Goal: Information Seeking & Learning: Learn about a topic

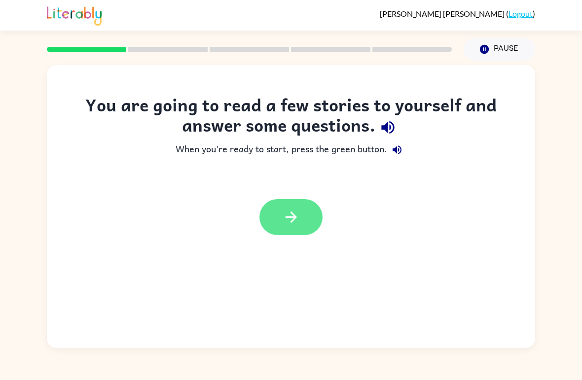
click at [300, 221] on button "button" at bounding box center [290, 217] width 63 height 36
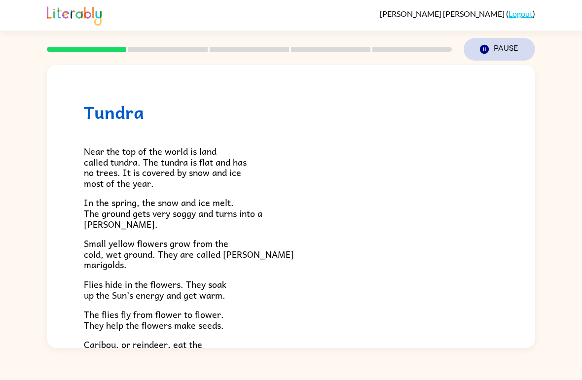
click at [496, 43] on button "Pause Pause" at bounding box center [498, 49] width 71 height 23
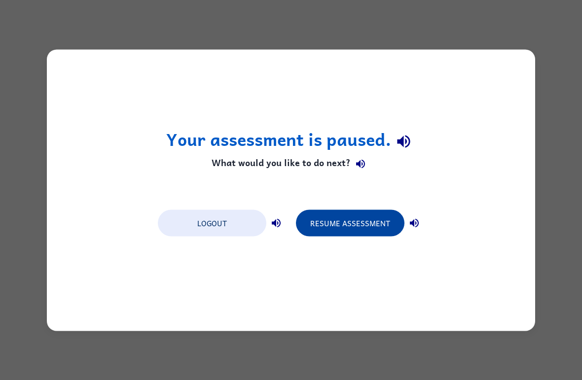
click at [370, 224] on button "Resume Assessment" at bounding box center [350, 222] width 108 height 27
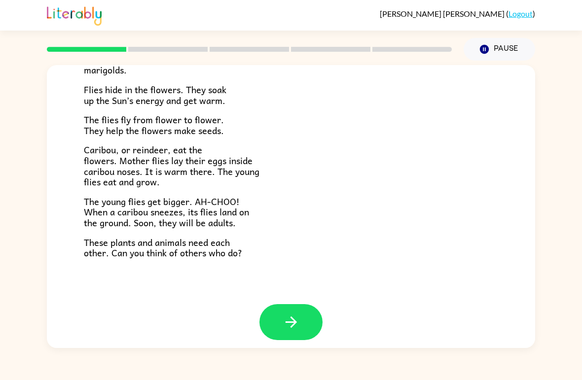
scroll to position [194, 0]
click at [306, 322] on button "button" at bounding box center [290, 323] width 63 height 36
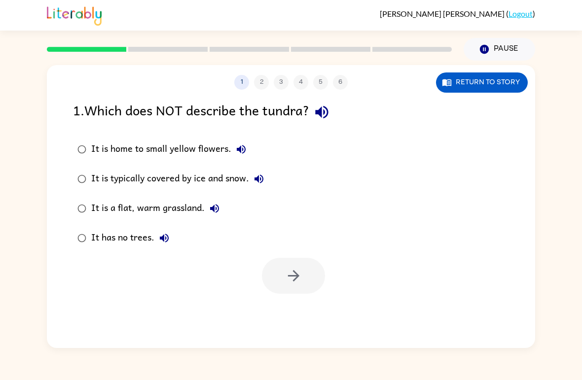
scroll to position [0, 0]
click at [199, 203] on div "It is a flat, warm grassland." at bounding box center [157, 209] width 133 height 20
click at [299, 291] on button "button" at bounding box center [293, 276] width 63 height 36
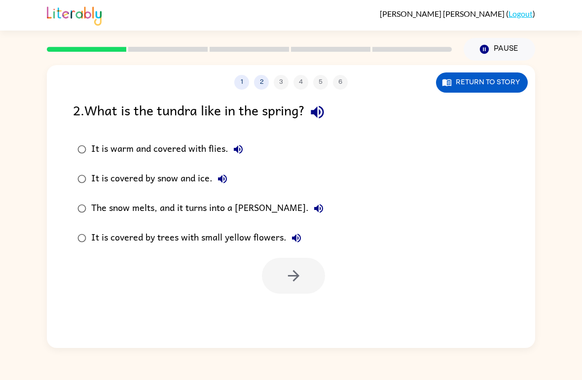
click at [253, 209] on div "The snow melts, and it turns into a [PERSON_NAME]." at bounding box center [209, 209] width 237 height 20
click at [291, 275] on icon "button" at bounding box center [293, 275] width 17 height 17
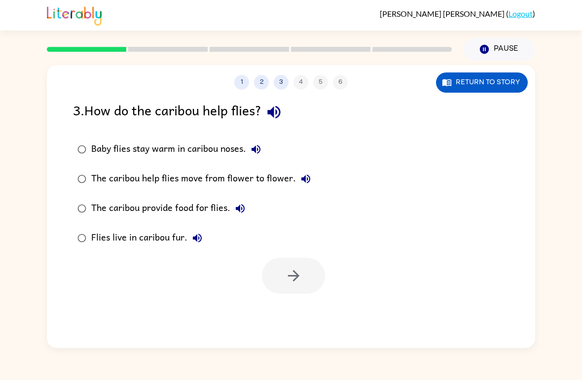
click at [242, 143] on div "Baby flies stay warm in caribou noses." at bounding box center [178, 149] width 174 height 20
click at [305, 285] on button "button" at bounding box center [293, 276] width 63 height 36
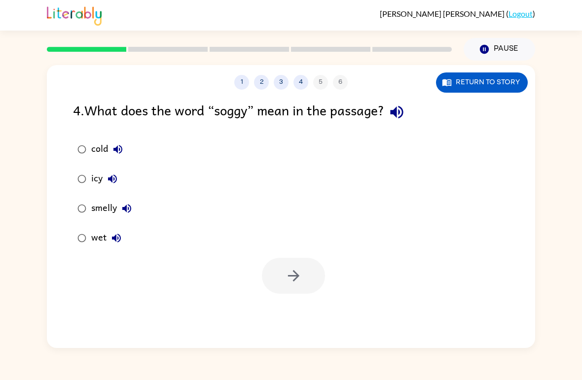
click at [212, 258] on div at bounding box center [291, 273] width 488 height 41
click at [183, 254] on div at bounding box center [291, 273] width 488 height 41
click at [176, 231] on div "cold icy smelly wet" at bounding box center [304, 194] width 462 height 118
click at [125, 239] on button "wet" at bounding box center [116, 238] width 20 height 20
click at [296, 291] on button "button" at bounding box center [293, 276] width 63 height 36
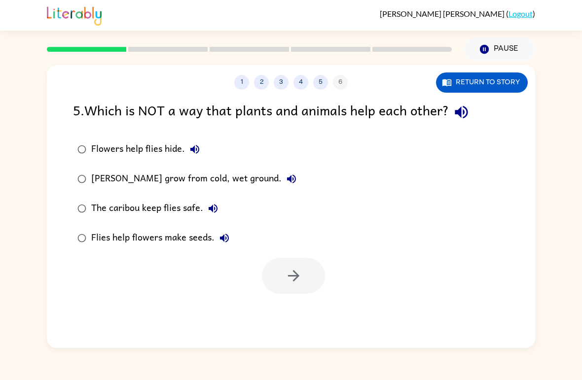
click at [276, 181] on div "[PERSON_NAME] grow from cold, wet ground." at bounding box center [196, 179] width 210 height 20
click at [291, 278] on icon "button" at bounding box center [293, 275] width 17 height 17
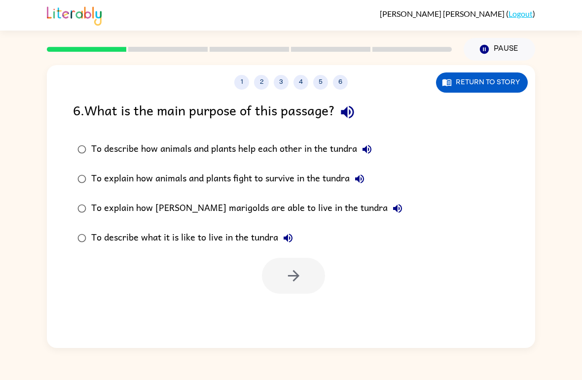
click at [119, 150] on div "To describe how animals and plants help each other in the tundra" at bounding box center [233, 149] width 285 height 20
click at [275, 272] on button "button" at bounding box center [293, 276] width 63 height 36
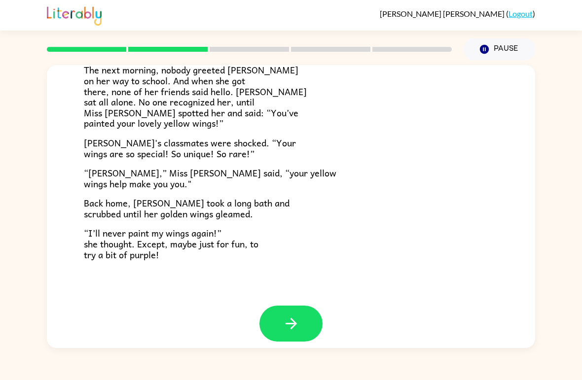
scroll to position [265, 0]
click at [295, 318] on icon "button" at bounding box center [290, 323] width 11 height 11
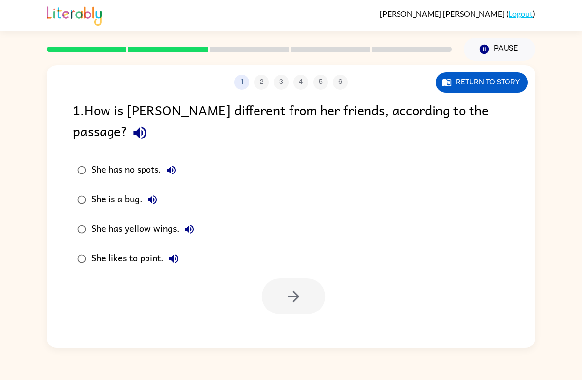
scroll to position [0, 0]
click at [143, 219] on div "She has yellow wings." at bounding box center [145, 229] width 108 height 20
click at [295, 288] on icon "button" at bounding box center [293, 296] width 17 height 17
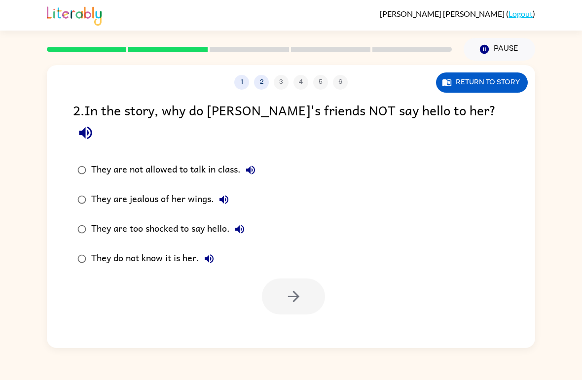
click at [160, 249] on div "They do not know it is her." at bounding box center [155, 259] width 128 height 20
click at [293, 287] on button "button" at bounding box center [293, 297] width 63 height 36
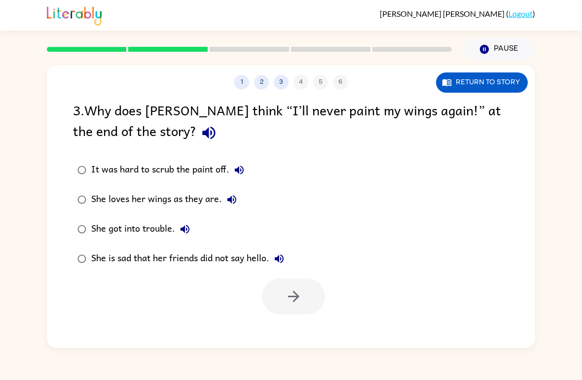
click at [199, 199] on div "She loves her wings as they are." at bounding box center [166, 200] width 150 height 20
click at [301, 301] on icon "button" at bounding box center [293, 296] width 17 height 17
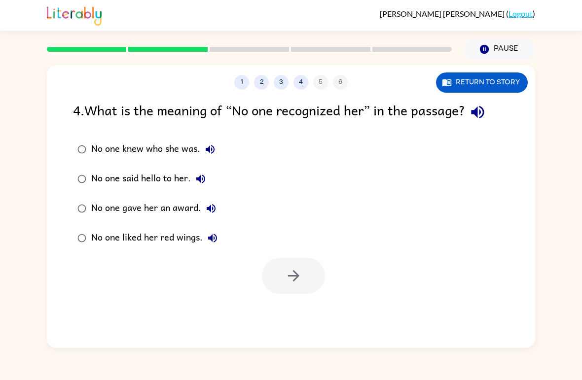
click at [182, 147] on div "No one knew who she was." at bounding box center [155, 149] width 129 height 20
click at [269, 296] on div "1 2 3 4 5 6 Return to story 4 . What is the meaning of “No one recognized her” …" at bounding box center [291, 206] width 488 height 283
click at [312, 279] on button "button" at bounding box center [293, 276] width 63 height 36
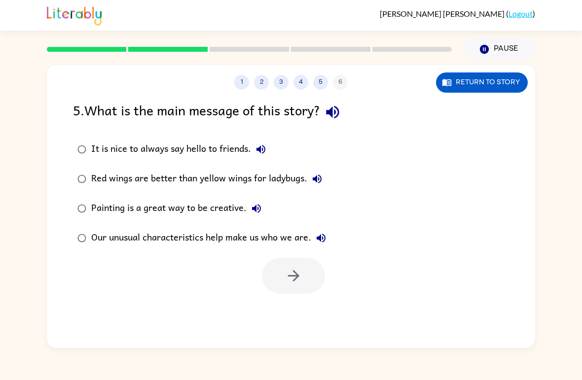
click at [101, 244] on div "Our unusual characteristics help make us who we are." at bounding box center [211, 238] width 240 height 20
click at [284, 290] on button "button" at bounding box center [293, 276] width 63 height 36
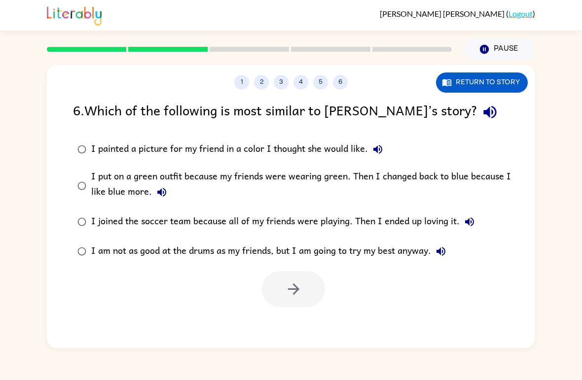
click at [484, 183] on div "I put on a green outfit because my friends were wearing green. Then I changed b…" at bounding box center [306, 185] width 431 height 33
click at [314, 292] on button "button" at bounding box center [293, 289] width 63 height 36
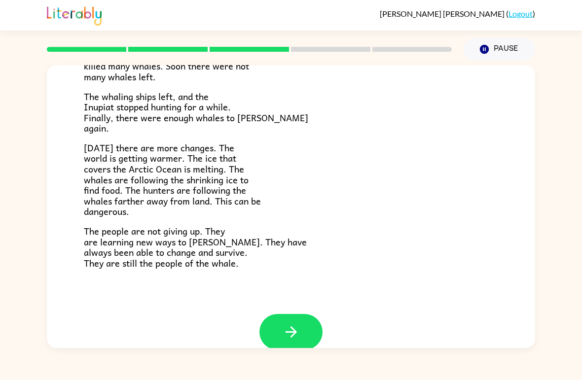
scroll to position [314, 0]
click at [300, 325] on button "button" at bounding box center [290, 332] width 63 height 36
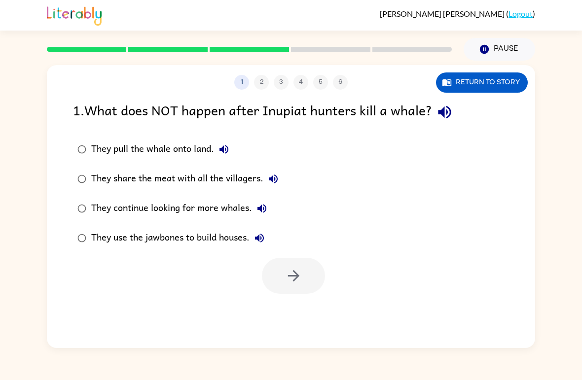
scroll to position [0, 0]
click at [224, 207] on div "They continue looking for more whales." at bounding box center [181, 209] width 180 height 20
click at [301, 148] on div "They pull the whale onto land. They share the meat with all the villagers. They…" at bounding box center [304, 194] width 462 height 118
click at [294, 293] on button "button" at bounding box center [293, 276] width 63 height 36
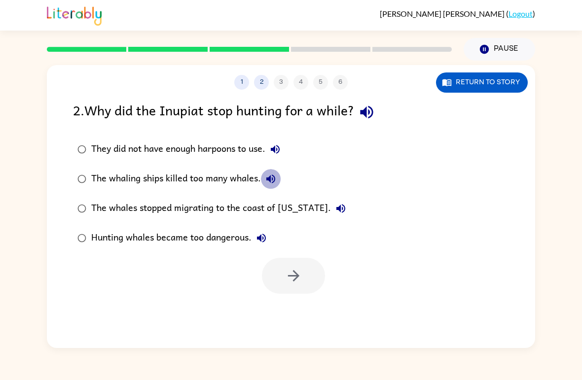
click at [268, 182] on icon "button" at bounding box center [271, 179] width 12 height 12
click at [246, 184] on div "The whaling ships killed too many whales." at bounding box center [185, 179] width 189 height 20
click at [322, 268] on button "button" at bounding box center [293, 276] width 63 height 36
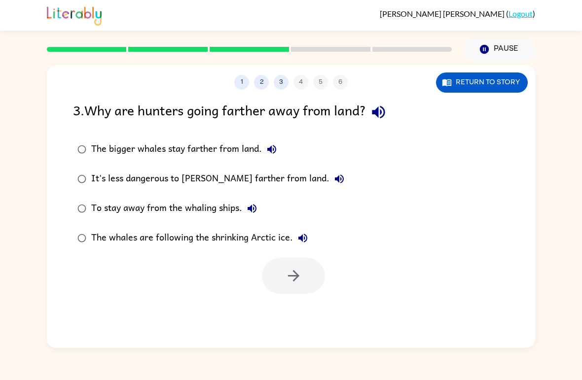
click at [244, 176] on div "It's less dangerous to [PERSON_NAME] farther from land." at bounding box center [220, 179] width 258 height 20
click at [212, 207] on div "To stay away from the whaling ships." at bounding box center [176, 209] width 171 height 20
click at [227, 241] on div "The whales are following the shrinking Arctic ice." at bounding box center [201, 238] width 221 height 20
click at [213, 147] on div "The bigger whales stay farther from land." at bounding box center [186, 149] width 190 height 20
click at [55, 171] on div "3 . Why are hunters going farther away from land? The bigger whales stay farthe…" at bounding box center [291, 197] width 488 height 194
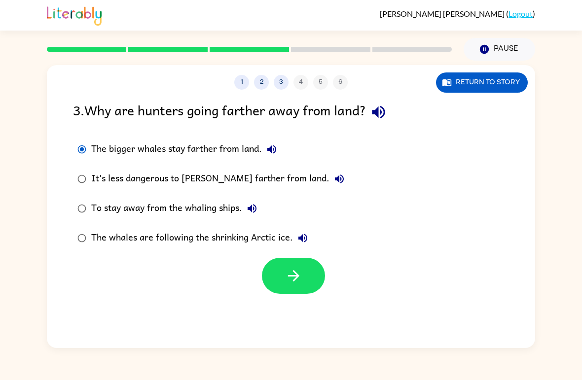
click at [70, 180] on label "It's less dangerous to [PERSON_NAME] farther from land." at bounding box center [211, 179] width 286 height 30
click at [71, 203] on label "To stay away from the whaling ships." at bounding box center [211, 209] width 286 height 30
click at [81, 225] on label "The whales are following the shrinking Arctic ice." at bounding box center [211, 238] width 286 height 30
click at [80, 225] on label "The whales are following the shrinking Arctic ice." at bounding box center [211, 238] width 286 height 30
click at [296, 294] on button "button" at bounding box center [293, 276] width 63 height 36
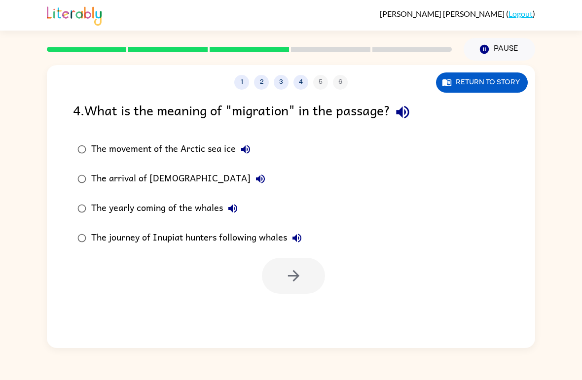
click at [223, 208] on button "The yearly coming of the whales" at bounding box center [233, 209] width 20 height 20
click at [298, 281] on div at bounding box center [293, 276] width 63 height 36
click at [205, 207] on div "The yearly coming of the whales" at bounding box center [166, 209] width 151 height 20
click at [305, 274] on button "button" at bounding box center [293, 276] width 63 height 36
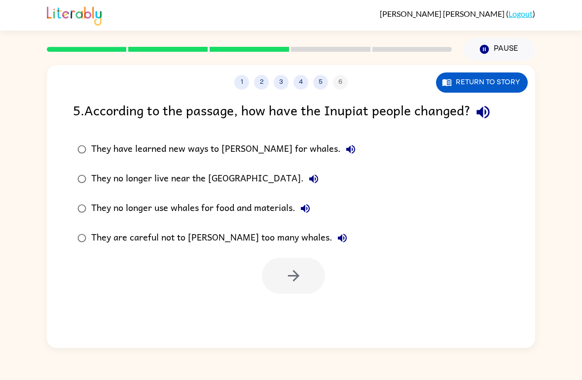
click at [215, 238] on div "They are careful not to [PERSON_NAME] too many whales." at bounding box center [221, 238] width 261 height 20
click at [301, 266] on button "button" at bounding box center [293, 276] width 63 height 36
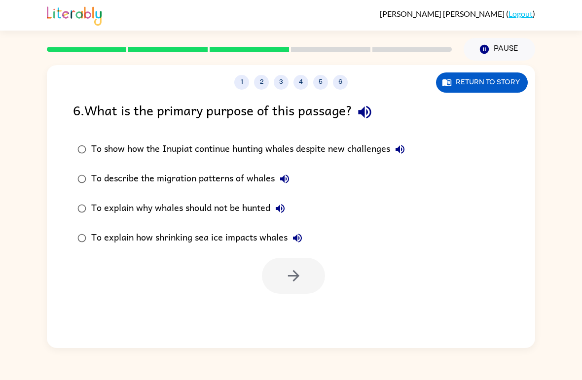
click at [252, 241] on div "To explain how shrinking sea ice impacts whales" at bounding box center [199, 238] width 216 height 20
click at [294, 266] on button "button" at bounding box center [293, 276] width 63 height 36
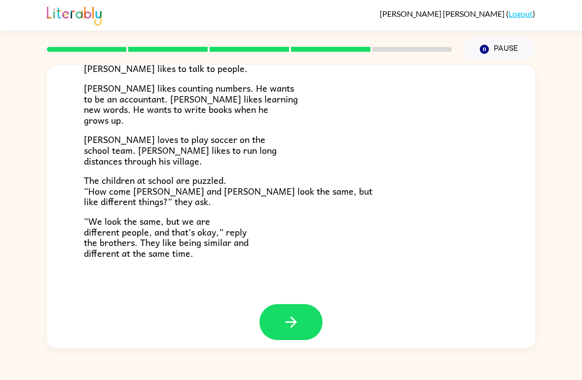
scroll to position [205, 0]
click at [306, 305] on button "button" at bounding box center [290, 323] width 63 height 36
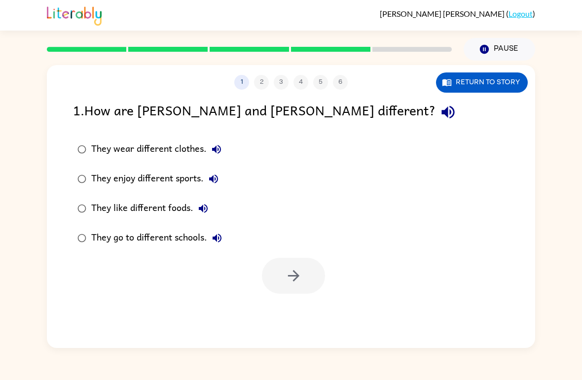
click at [209, 186] on button "They enjoy different sports." at bounding box center [214, 179] width 20 height 20
click at [195, 179] on div "They enjoy different sports." at bounding box center [157, 179] width 132 height 20
click at [309, 310] on div "1 2 3 4 5 6 Return to story 1 . How are [PERSON_NAME] and [PERSON_NAME] differe…" at bounding box center [291, 206] width 488 height 283
click at [314, 280] on button "button" at bounding box center [293, 276] width 63 height 36
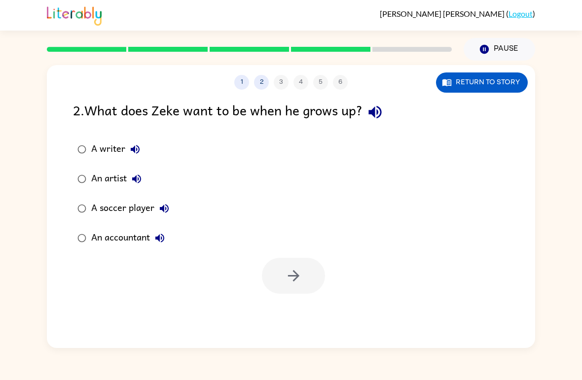
click at [186, 245] on div "A writer An artist A soccer player An accountant" at bounding box center [130, 194] width 114 height 118
click at [143, 237] on div "An accountant" at bounding box center [130, 238] width 78 height 20
click at [297, 281] on icon "button" at bounding box center [293, 275] width 17 height 17
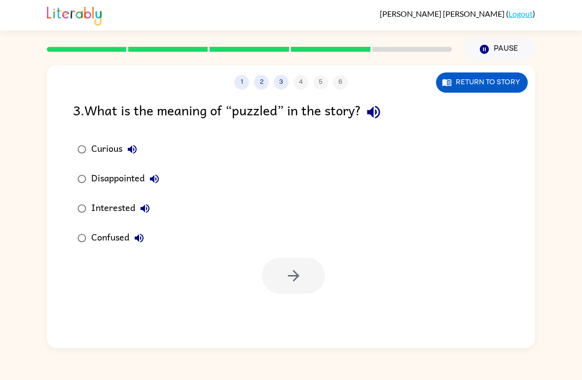
click at [98, 246] on div "Confused" at bounding box center [120, 238] width 58 height 20
click at [292, 278] on icon "button" at bounding box center [293, 275] width 17 height 17
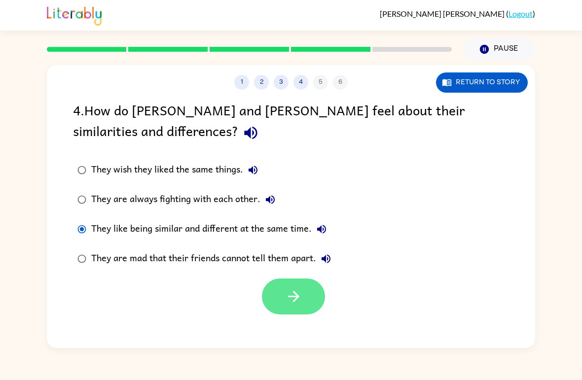
click at [283, 284] on button "button" at bounding box center [293, 297] width 63 height 36
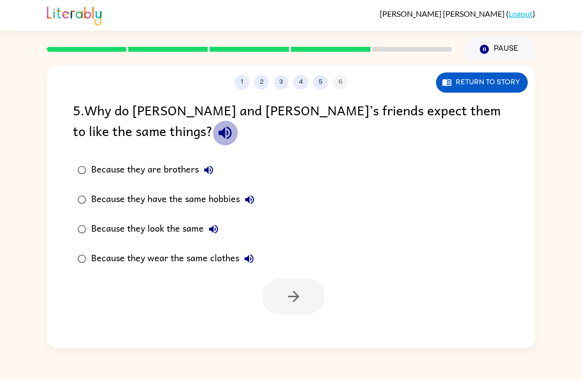
click at [216, 136] on icon "button" at bounding box center [224, 132] width 17 height 17
click at [153, 234] on div "Because they look the same" at bounding box center [157, 229] width 132 height 20
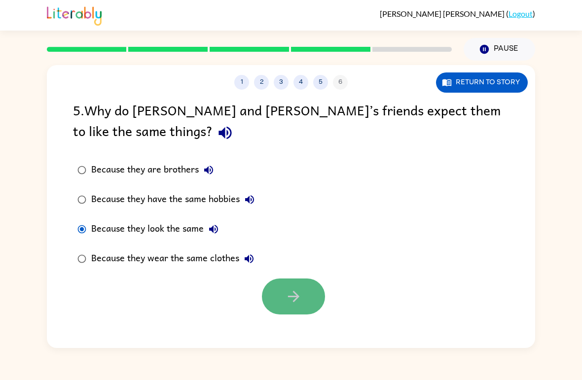
click at [292, 290] on icon "button" at bounding box center [293, 296] width 17 height 17
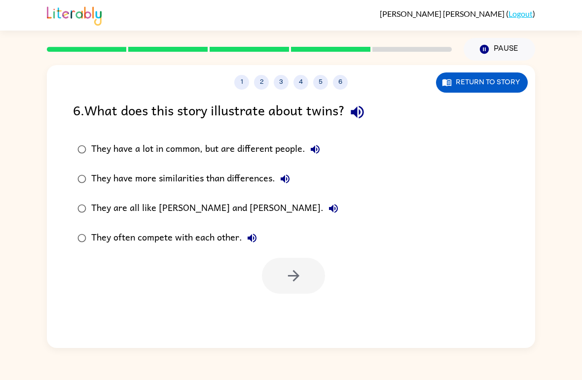
click at [260, 148] on div "They have a lot in common, but are different people." at bounding box center [208, 149] width 234 height 20
click at [307, 274] on button "button" at bounding box center [293, 276] width 63 height 36
